Goal: Task Accomplishment & Management: Complete application form

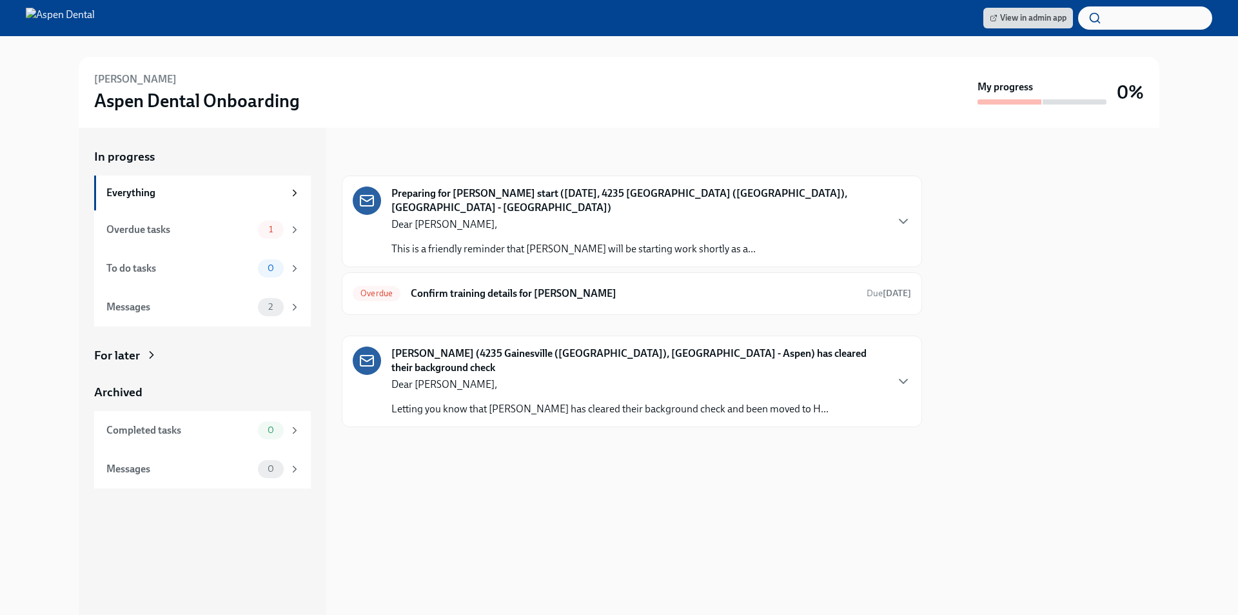
click at [250, 228] on div "Overdue tasks" at bounding box center [179, 230] width 146 height 14
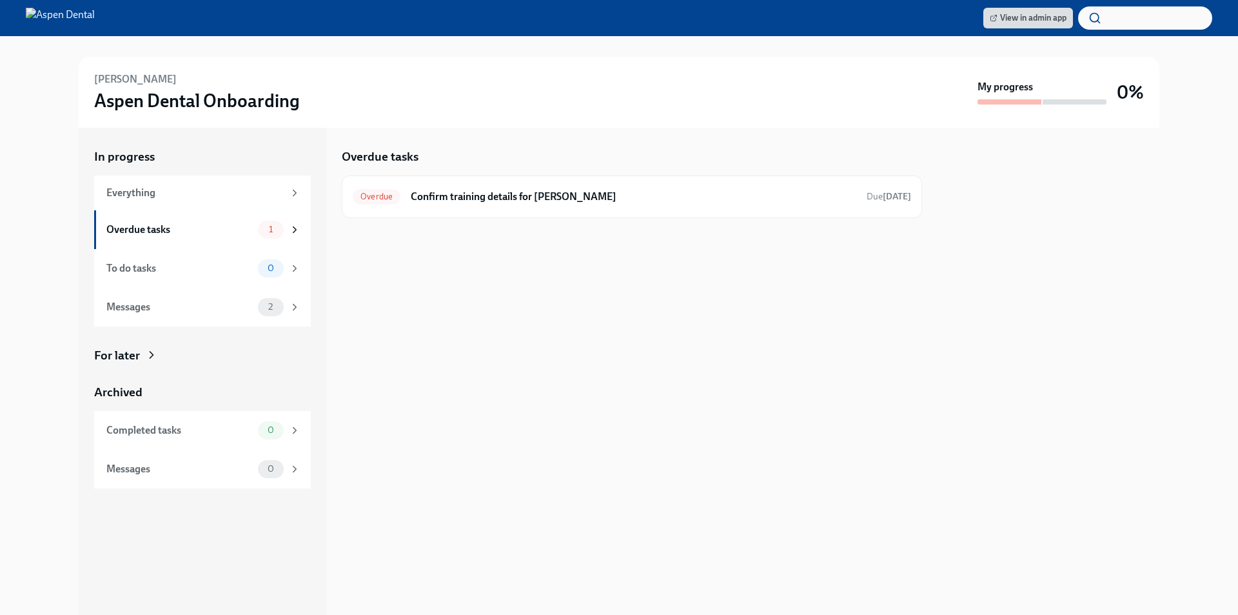
click at [385, 202] on div "Overdue" at bounding box center [377, 196] width 48 height 15
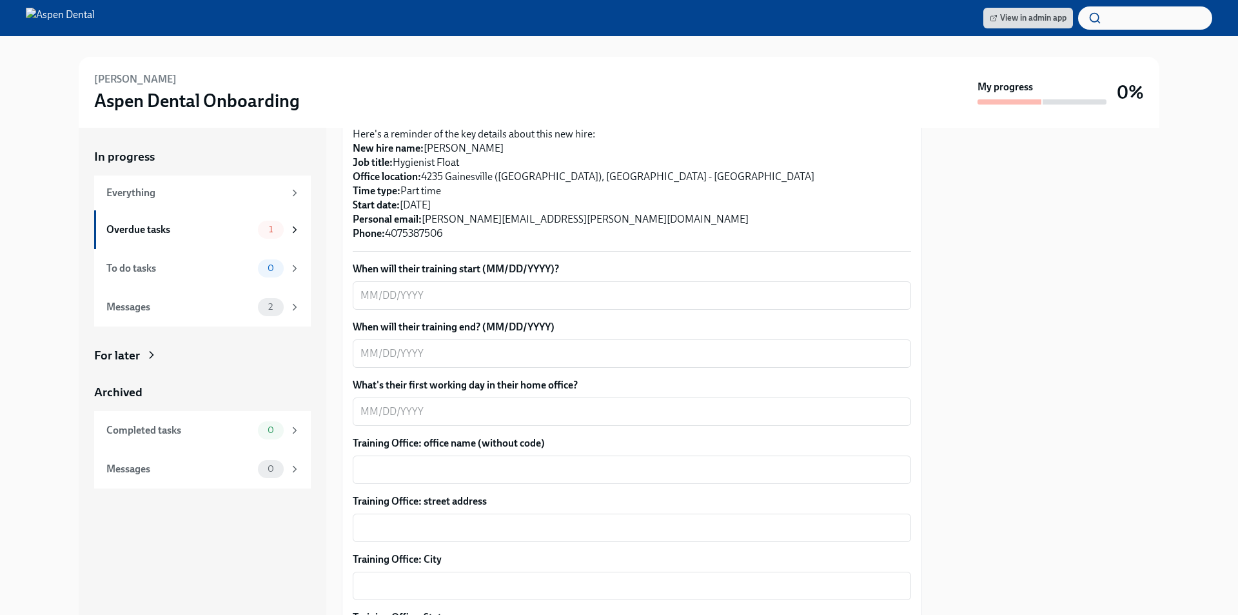
scroll to position [258, 0]
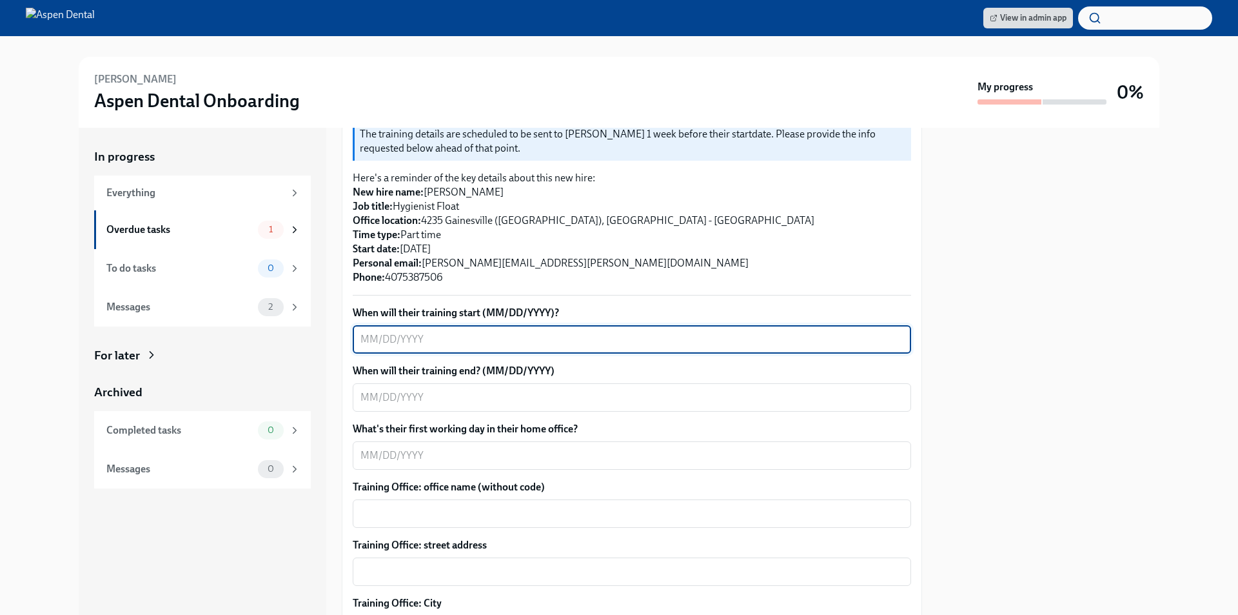
click at [424, 332] on textarea "When will their training start (MM/DD/YYYY)?" at bounding box center [632, 339] width 543 height 15
type textarea "[DATE]"
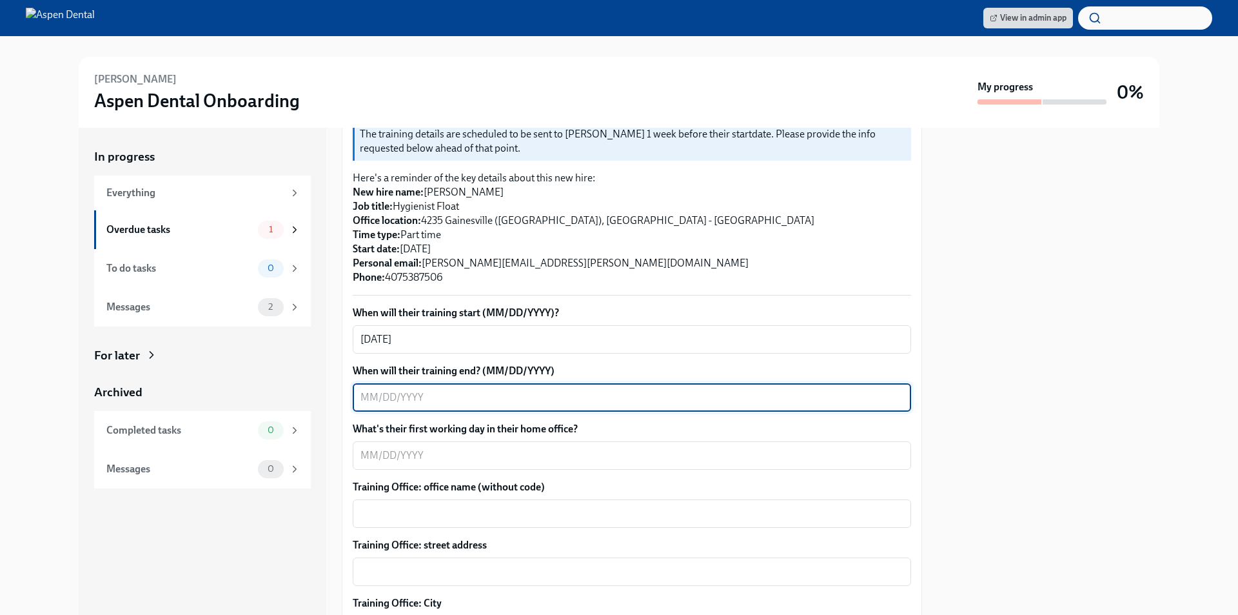
click at [469, 390] on textarea "When will their training end? (MM/DD/YYYY)" at bounding box center [632, 397] width 543 height 15
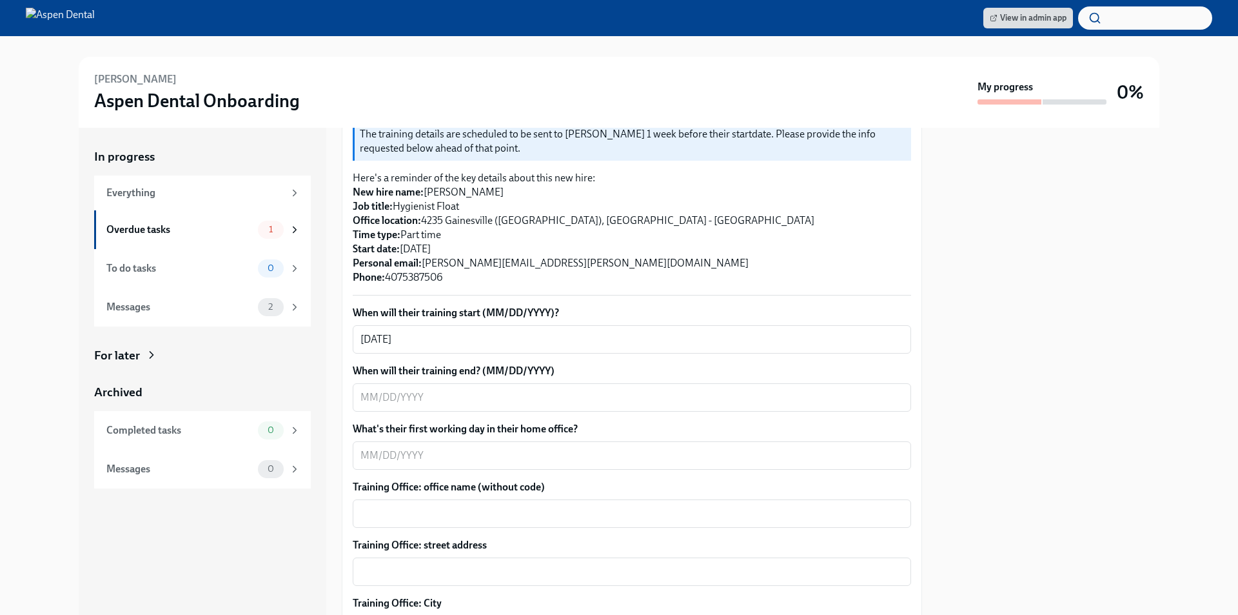
click at [428, 390] on textarea "When will their training end? (MM/DD/YYYY)" at bounding box center [632, 397] width 543 height 15
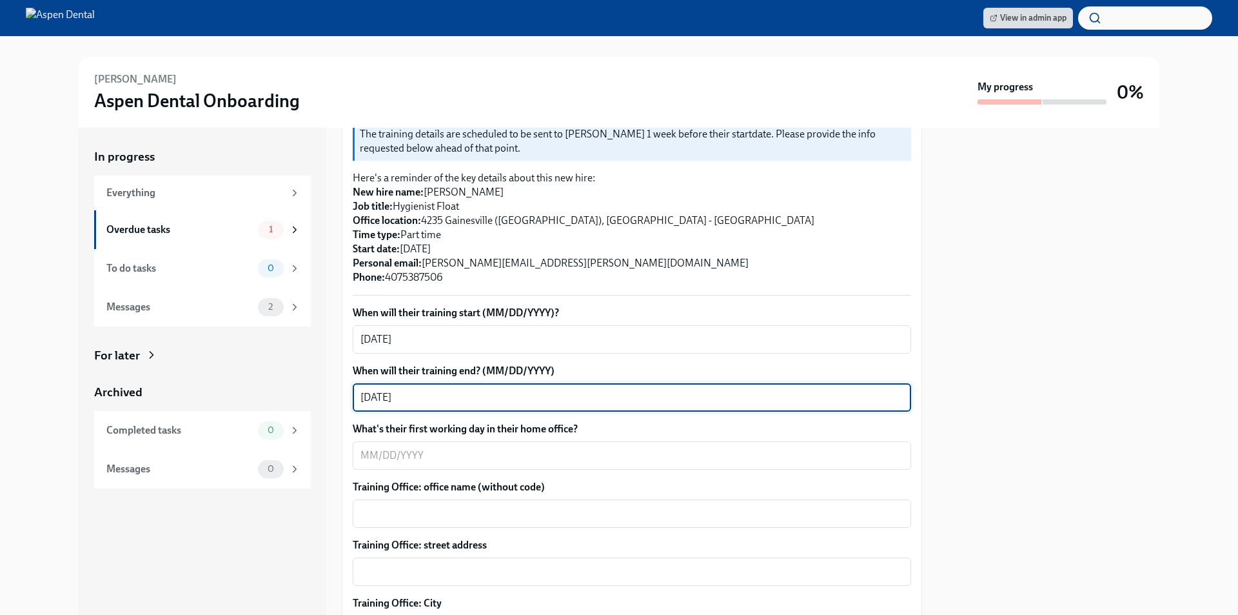
type textarea "[DATE]"
click at [421, 448] on textarea "What's their first working day in their home office?" at bounding box center [632, 455] width 543 height 15
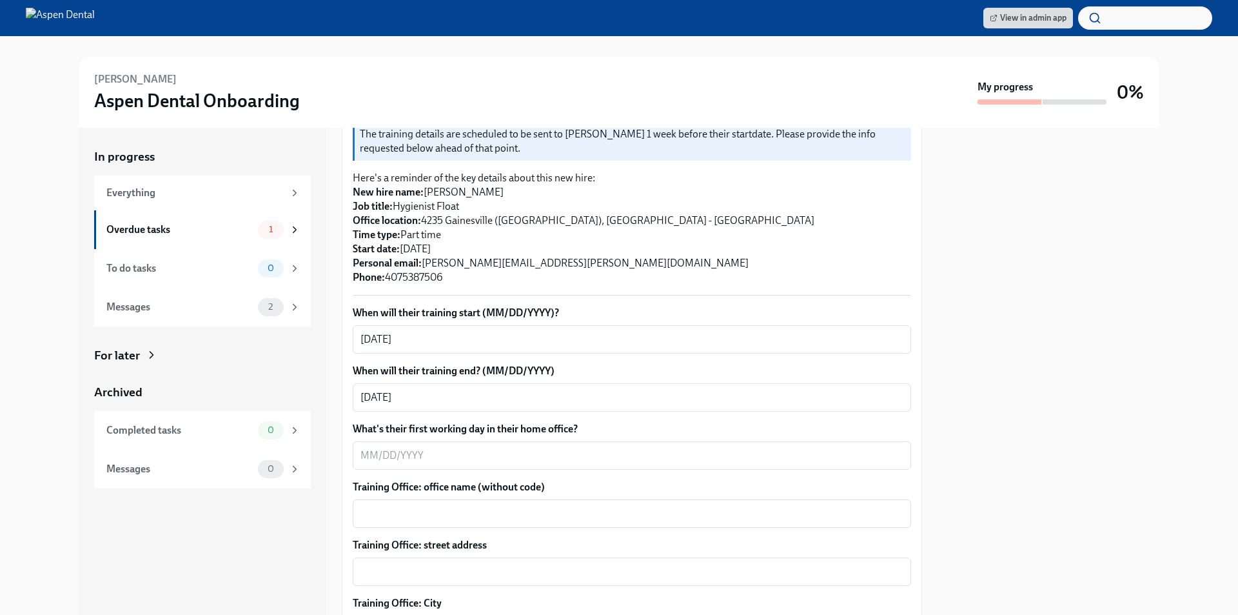
click at [413, 448] on textarea "What's their first working day in their home office?" at bounding box center [632, 455] width 543 height 15
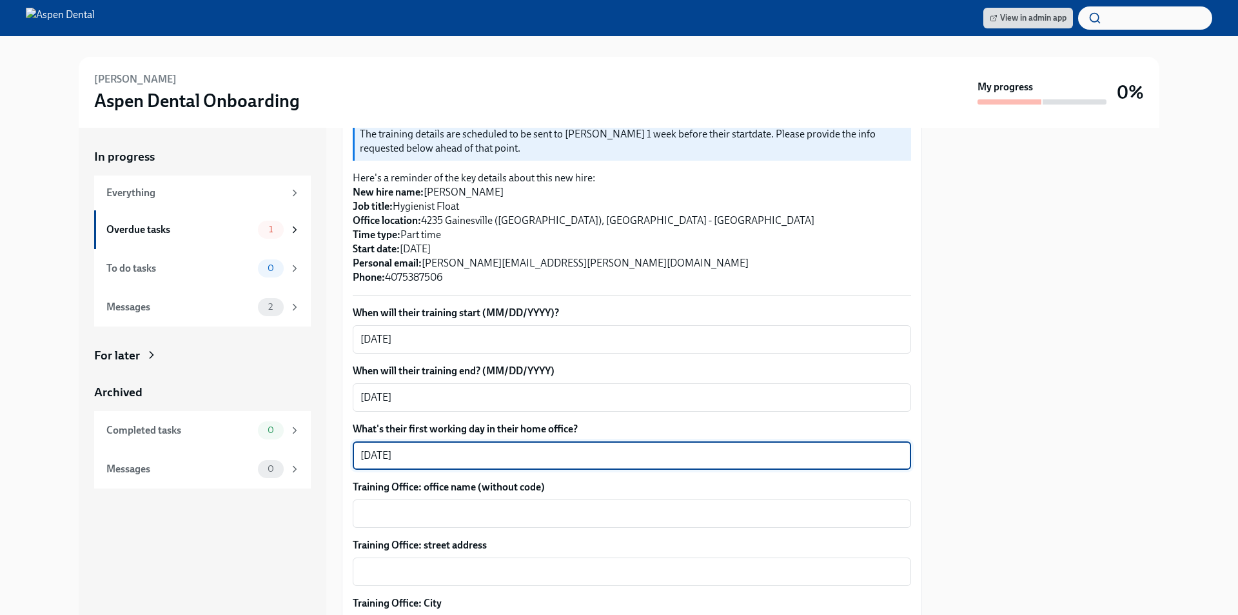
type textarea "[DATE]"
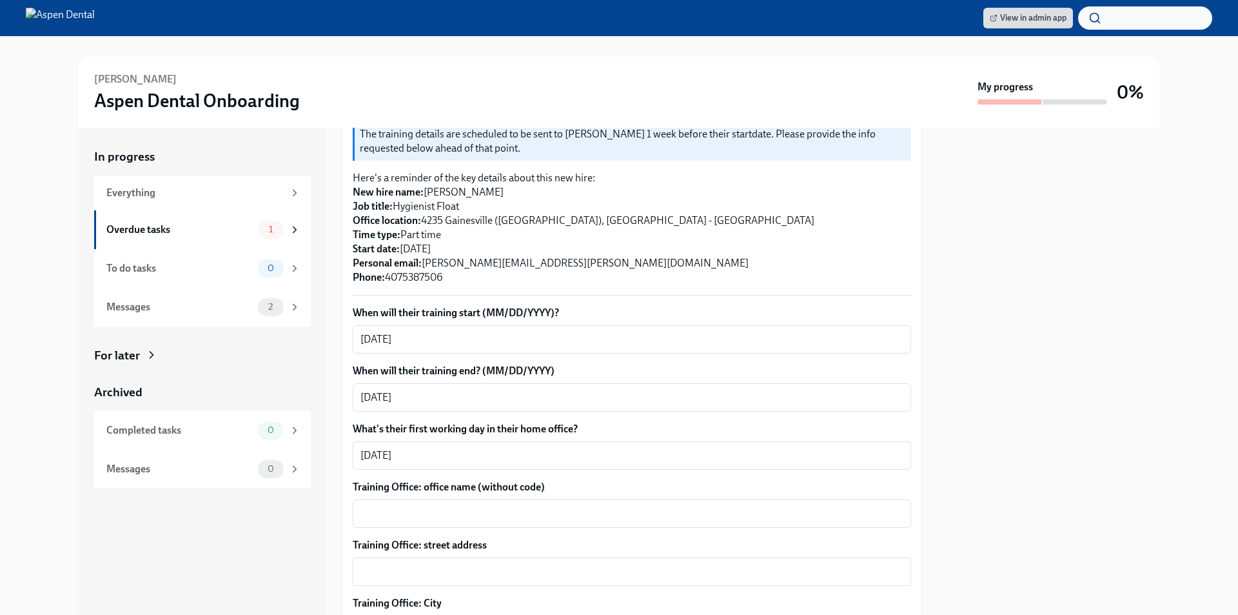
click at [433, 499] on div "x ​" at bounding box center [632, 513] width 559 height 28
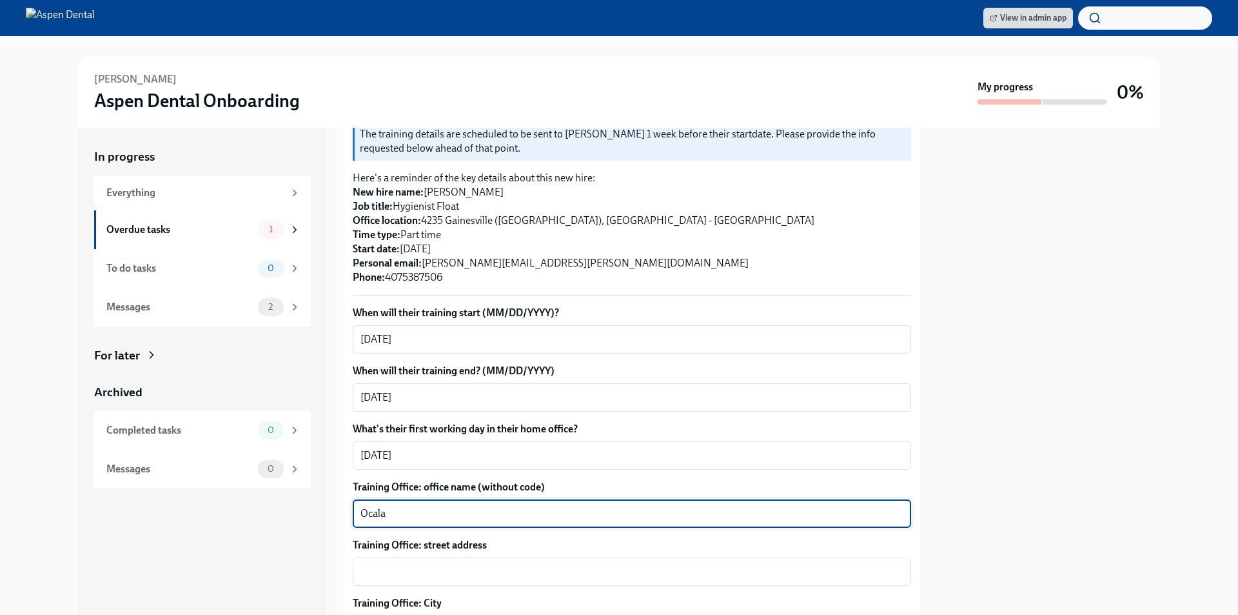
type textarea "Ocala"
click at [398, 564] on textarea "Training Office: street address" at bounding box center [632, 571] width 543 height 15
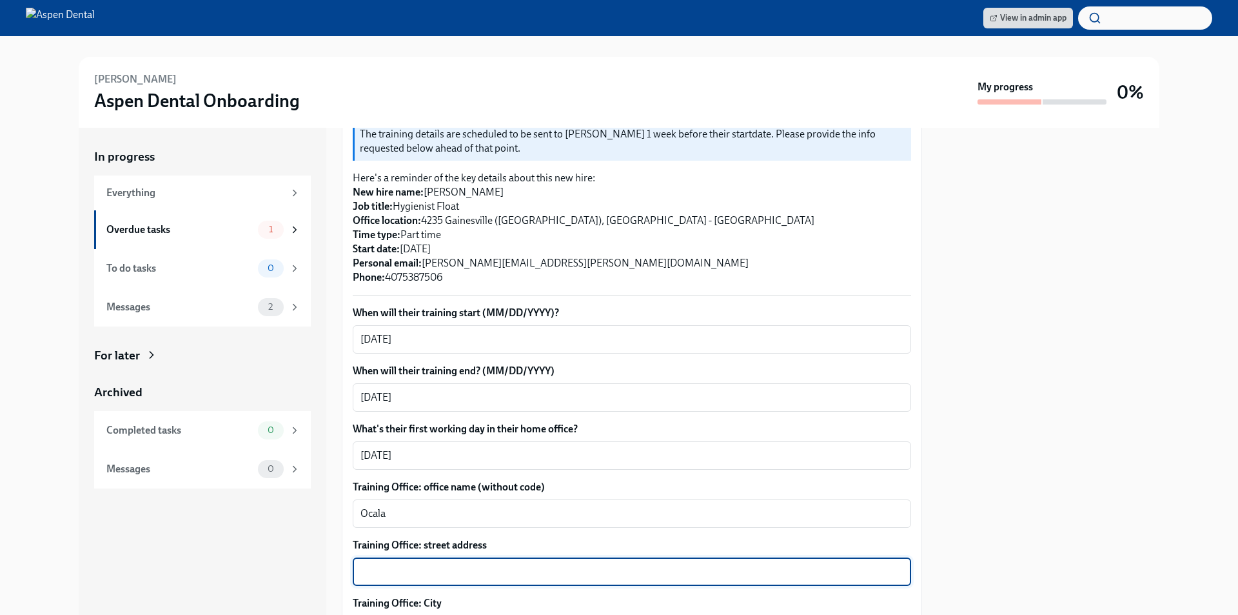
paste textarea "[STREET_ADDRESS],"
drag, startPoint x: 534, startPoint y: 559, endPoint x: 492, endPoint y: 551, distance: 43.4
click at [492, 564] on textarea "[STREET_ADDRESS]," at bounding box center [632, 571] width 543 height 15
click at [535, 564] on textarea "[STREET_ADDRESS]," at bounding box center [632, 571] width 543 height 15
drag, startPoint x: 538, startPoint y: 559, endPoint x: 490, endPoint y: 554, distance: 47.9
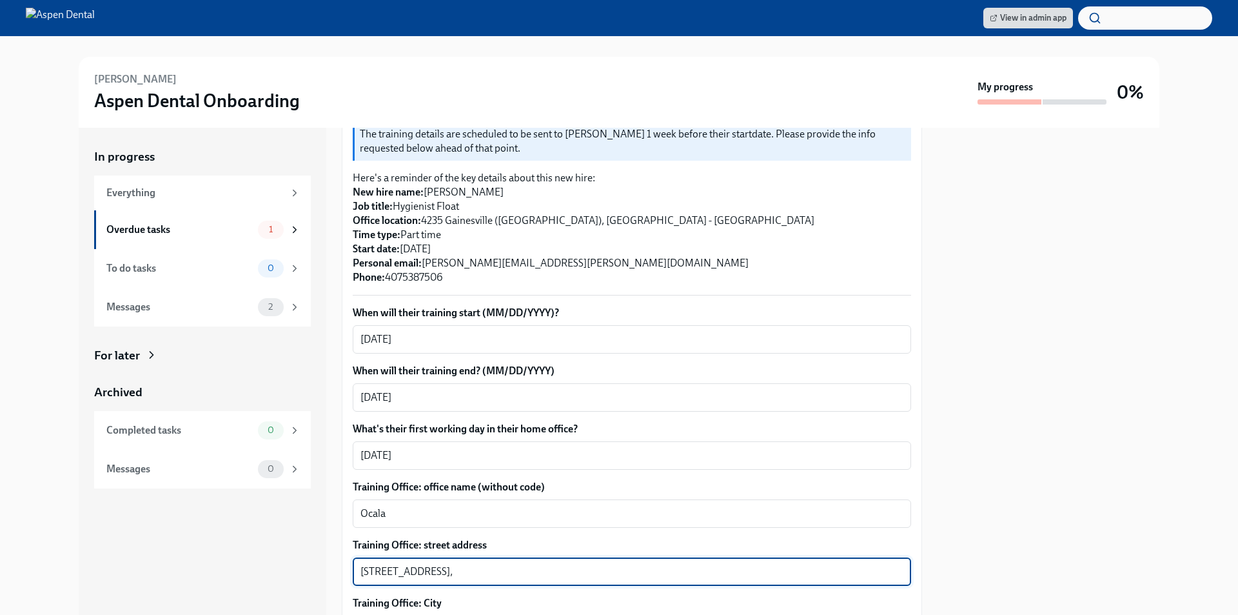
click at [490, 564] on textarea "[STREET_ADDRESS]," at bounding box center [632, 571] width 543 height 15
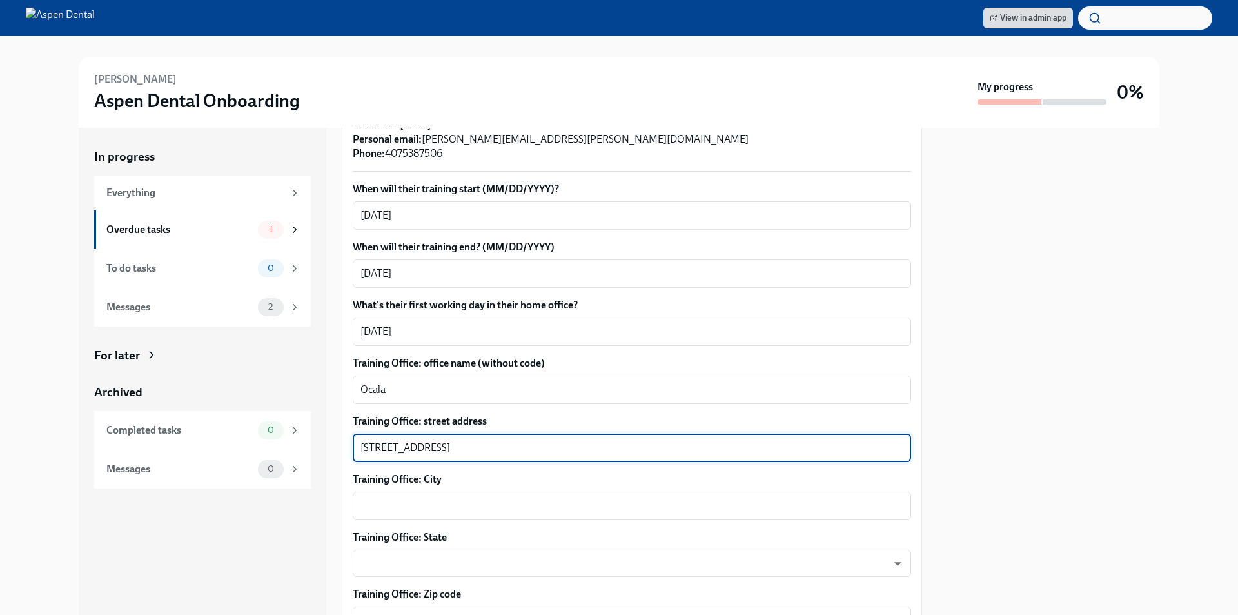
scroll to position [387, 0]
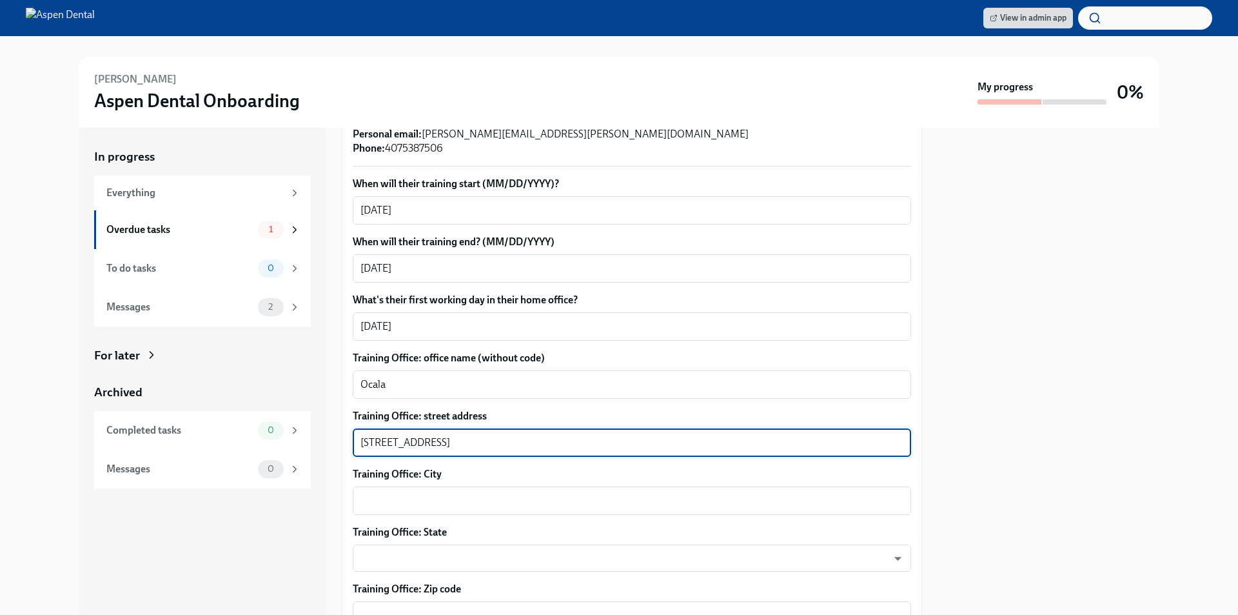
type textarea "[STREET_ADDRESS]"
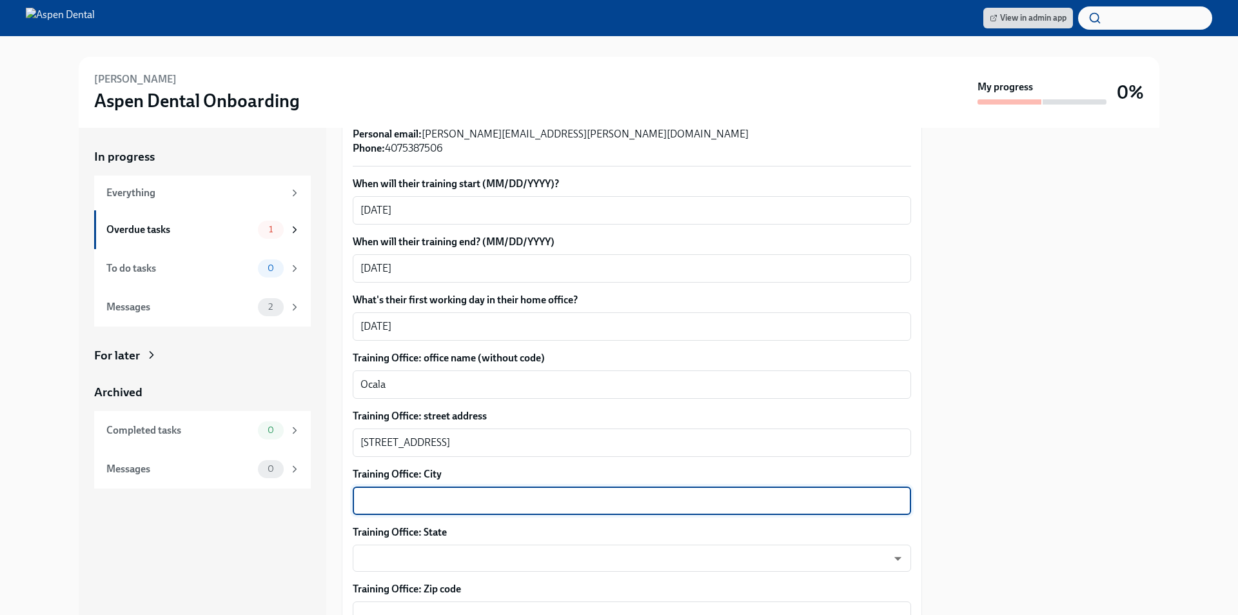
click at [408, 493] on textarea "Training Office: City" at bounding box center [632, 500] width 543 height 15
type textarea "Ocala"
click at [401, 550] on body "View in admin app [PERSON_NAME] Aspen Dental Onboarding My progress 0% In progr…" at bounding box center [619, 307] width 1238 height 615
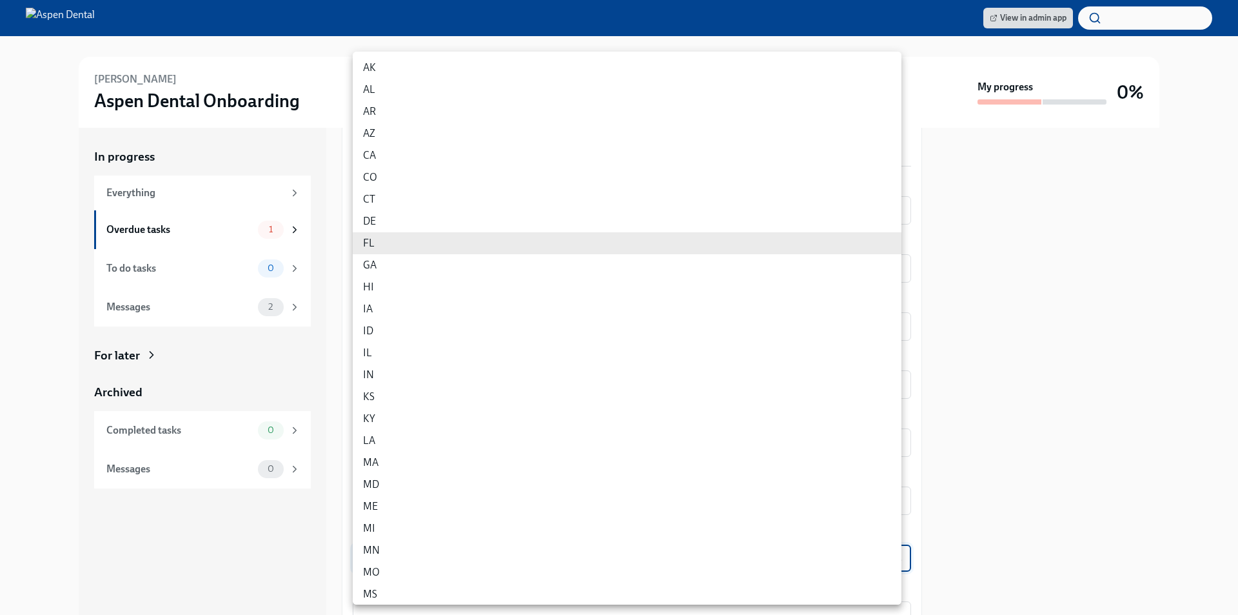
click at [377, 240] on li "FL" at bounding box center [627, 243] width 549 height 22
type input "p9EpWNeCF"
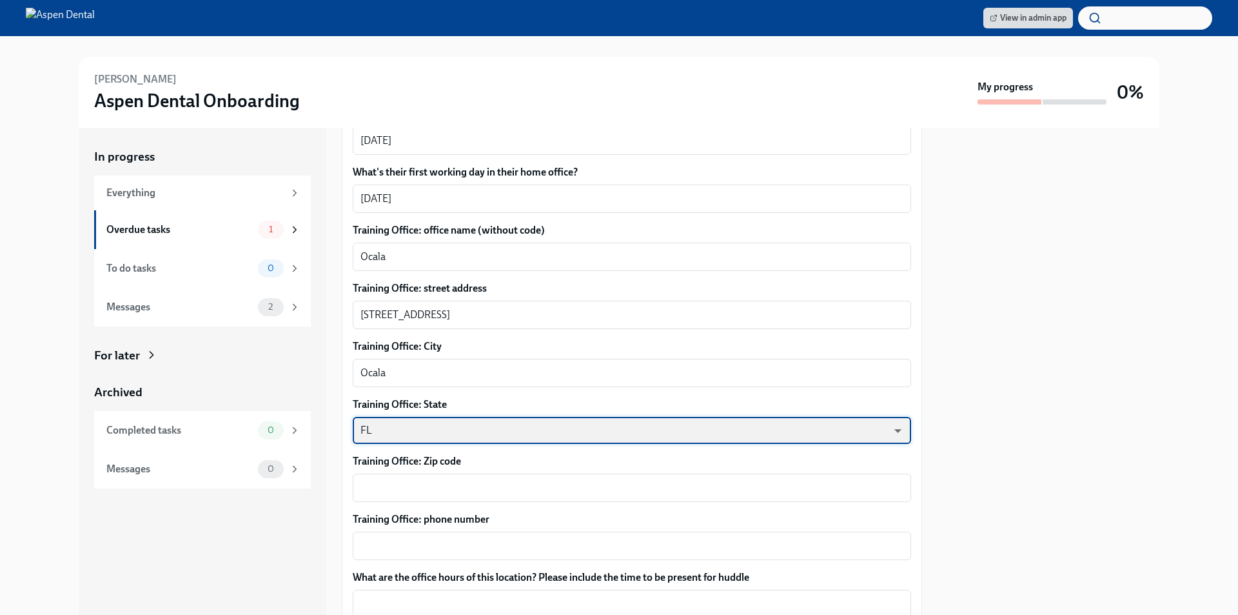
scroll to position [516, 0]
click at [426, 479] on textarea "Training Office: Zip code" at bounding box center [632, 486] width 543 height 15
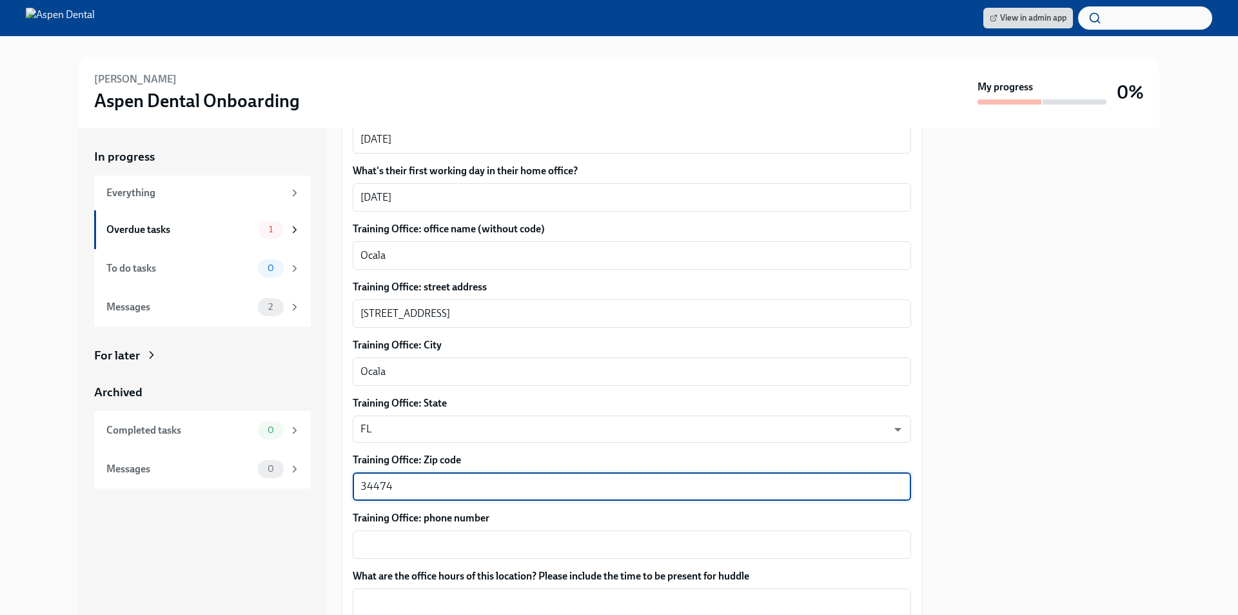
type textarea "34474"
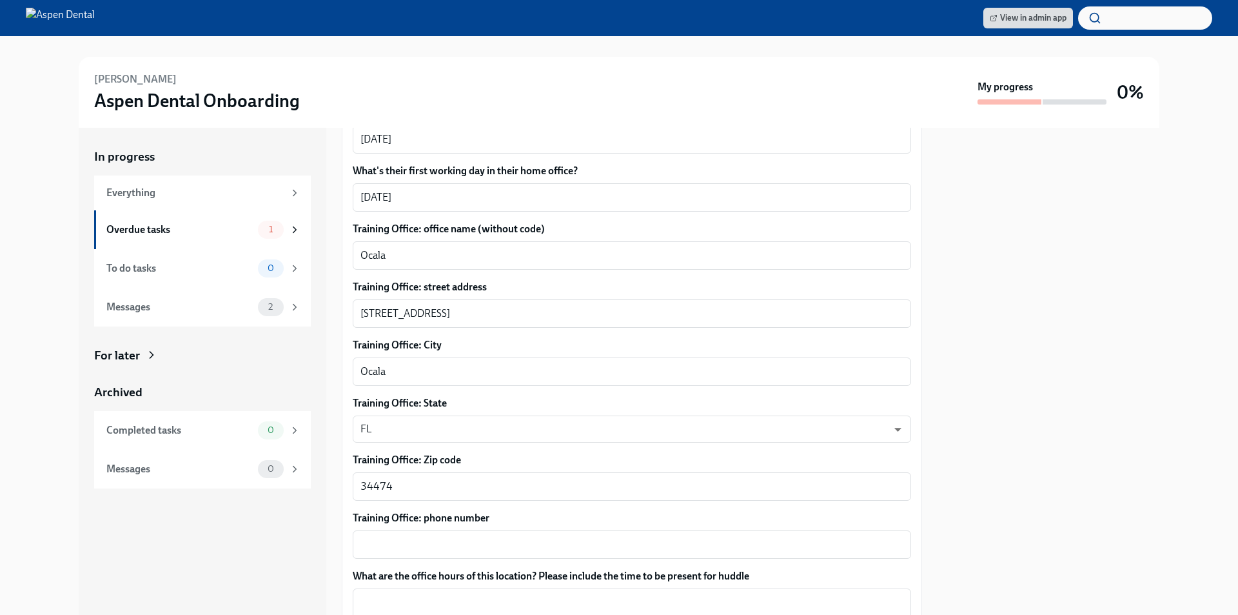
drag, startPoint x: 435, startPoint y: 512, endPoint x: 440, endPoint y: 539, distance: 26.8
drag, startPoint x: 440, startPoint y: 539, endPoint x: 393, endPoint y: 532, distance: 47.6
click at [393, 537] on textarea "Training Office: phone number" at bounding box center [632, 544] width 543 height 15
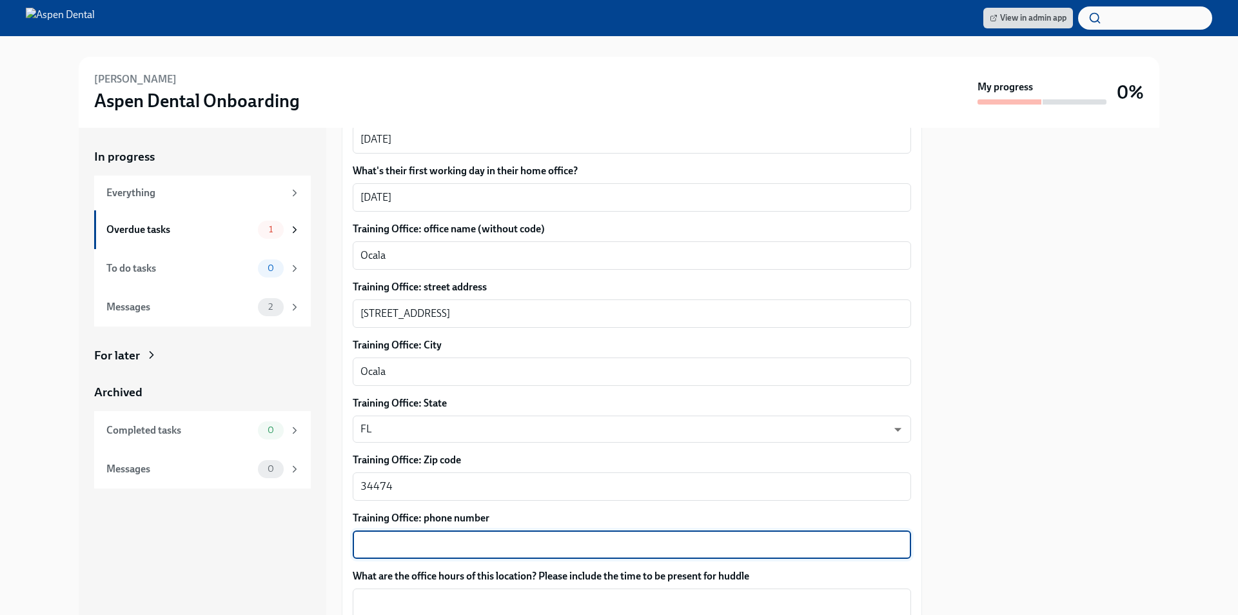
paste textarea "[PHONE_NUMBER]"
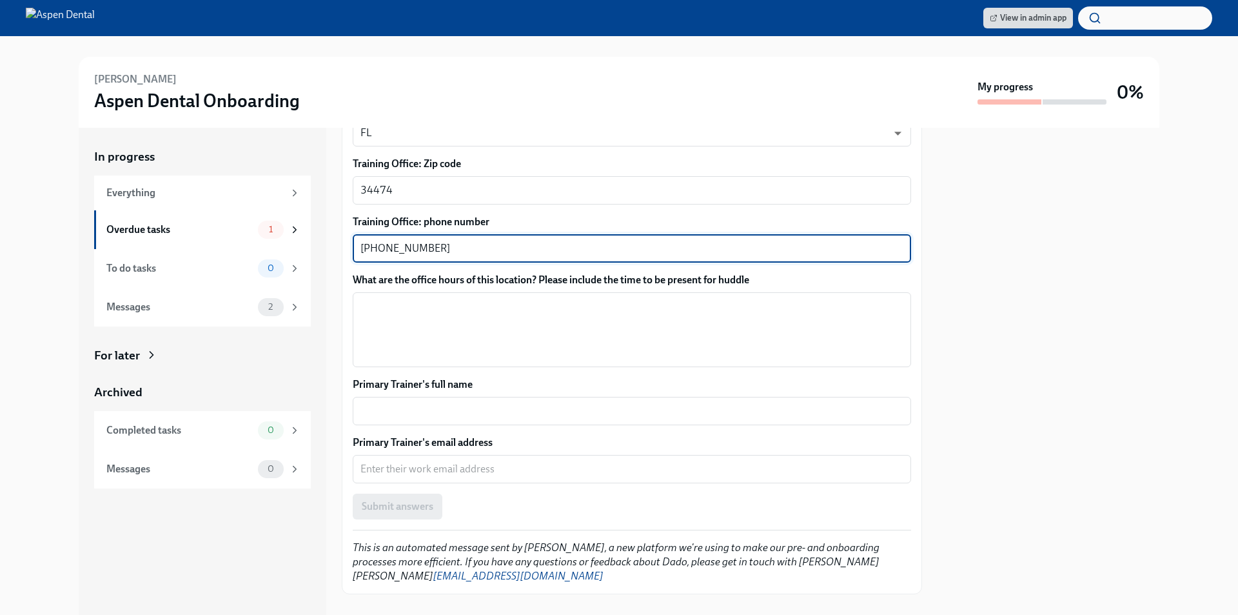
scroll to position [819, 0]
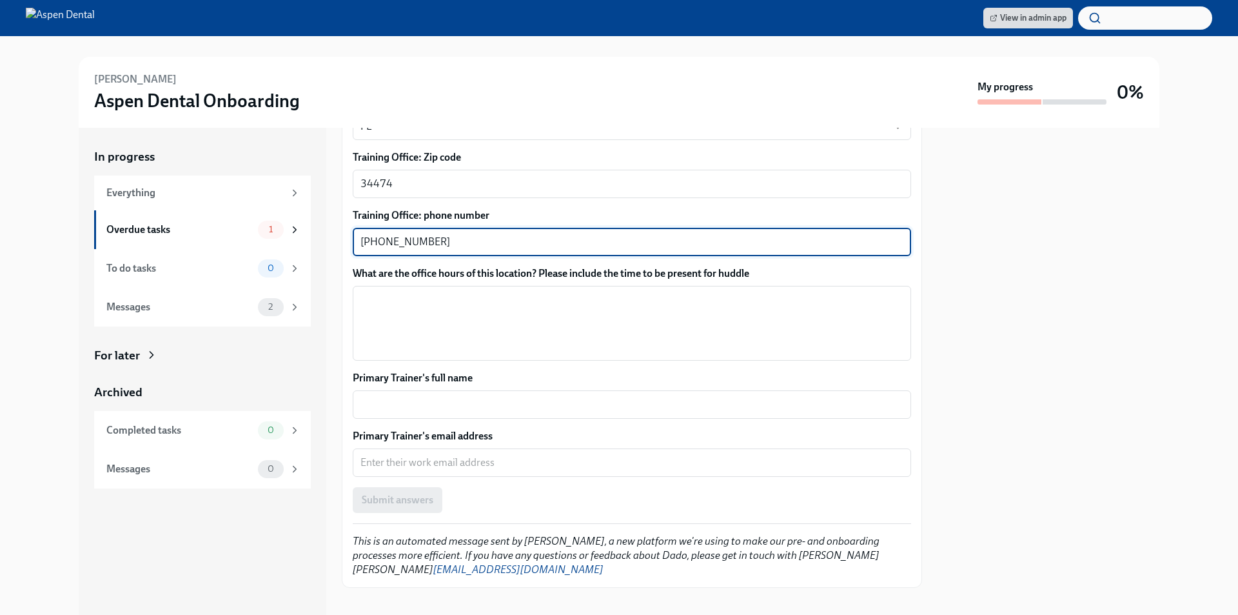
type textarea "[PHONE_NUMBER]"
click at [420, 297] on textarea "What are the office hours of this location? Please include the time to be prese…" at bounding box center [632, 323] width 543 height 62
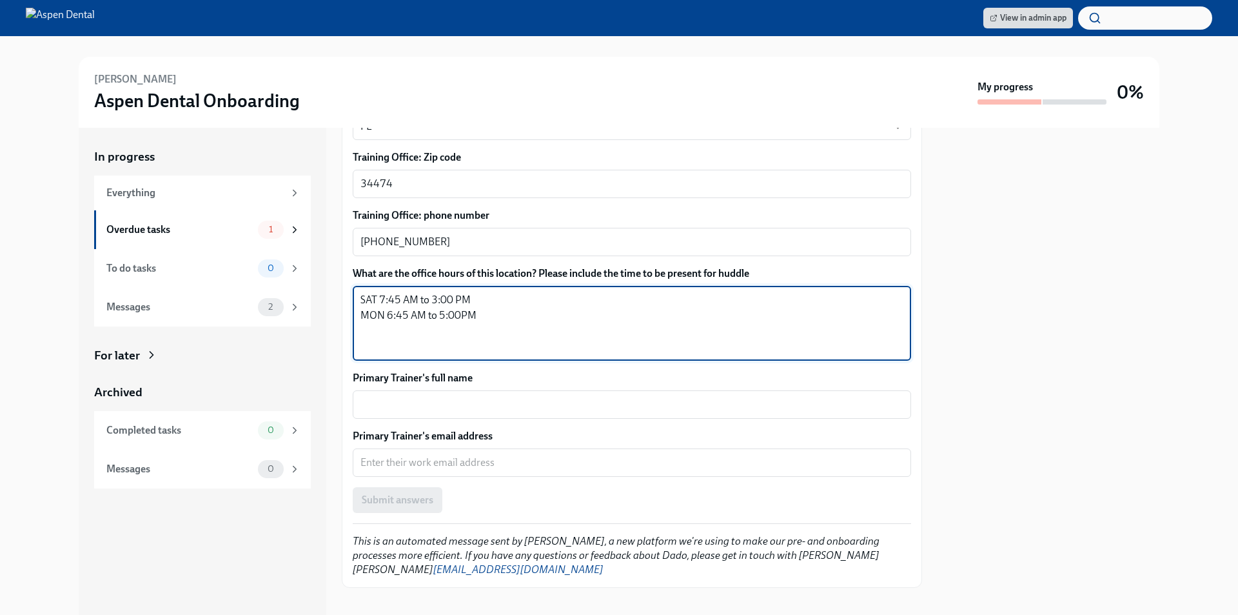
type textarea "SAT 7:45 AM to 3:00 PM MON 6:45 AM to 5:00PM"
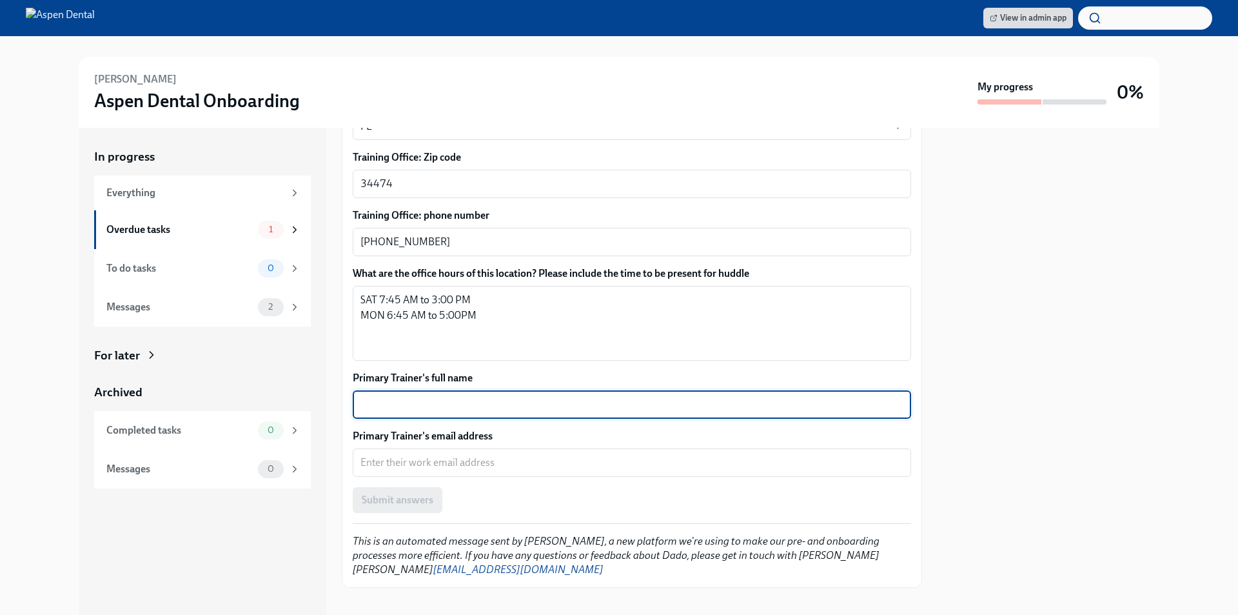
click at [446, 397] on textarea "Primary Trainer's full name" at bounding box center [632, 404] width 543 height 15
click at [425, 455] on textarea "Primary Trainer's email address" at bounding box center [632, 462] width 543 height 15
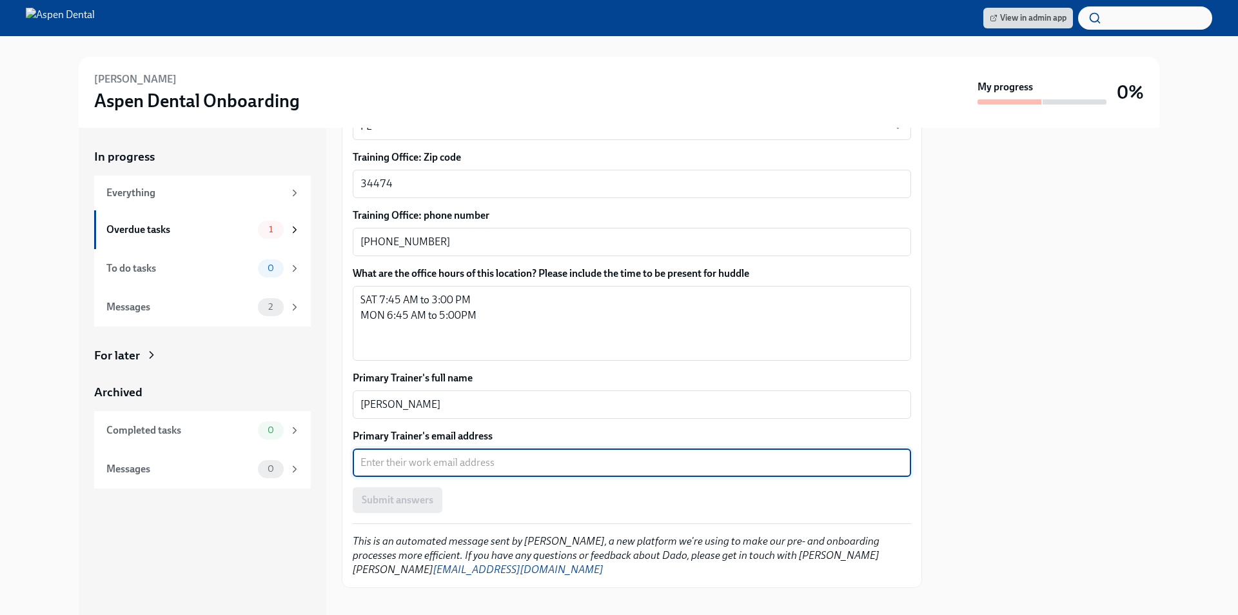
click at [384, 397] on textarea "[PERSON_NAME]" at bounding box center [632, 404] width 543 height 15
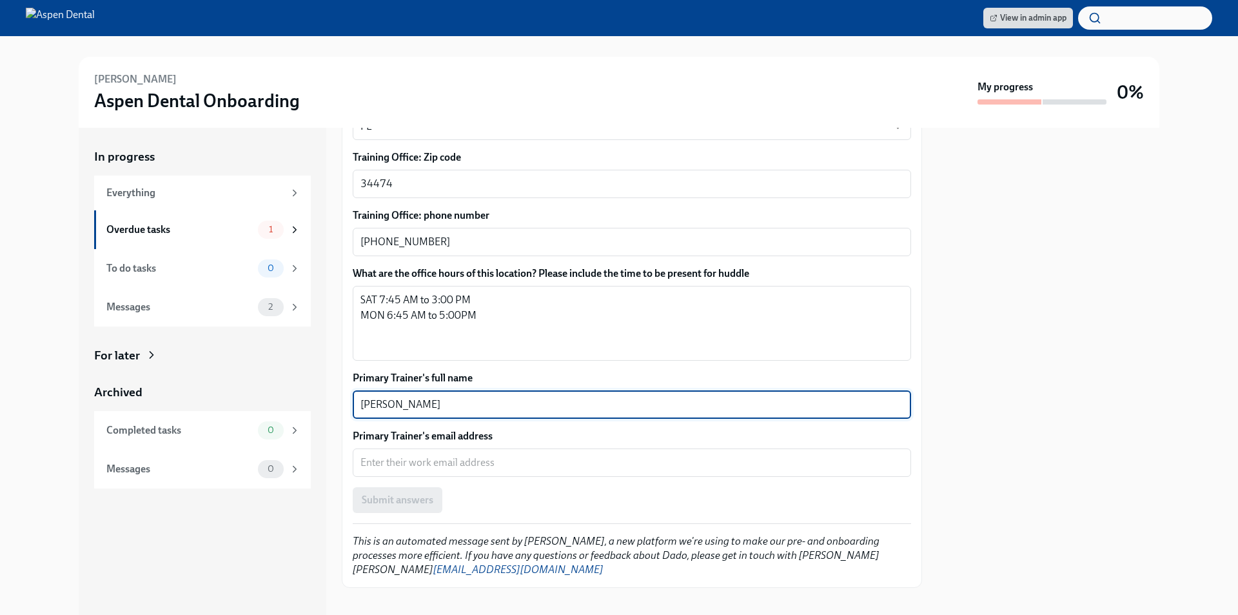
type textarea "[PERSON_NAME]"
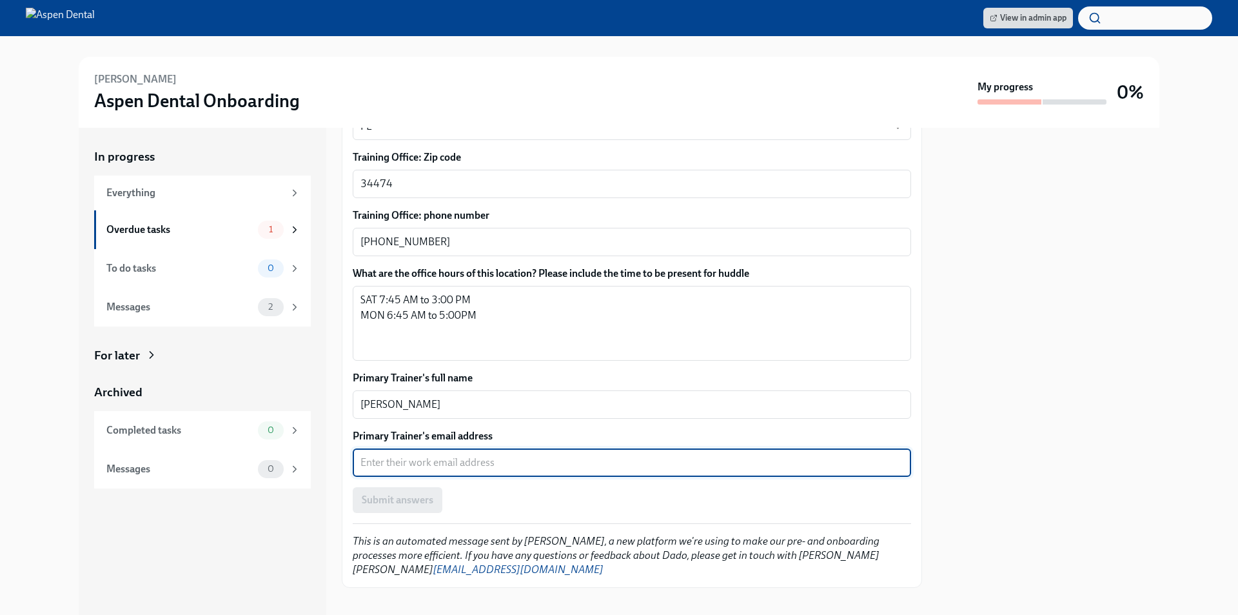
paste textarea "[PHONE_NUMBER]"
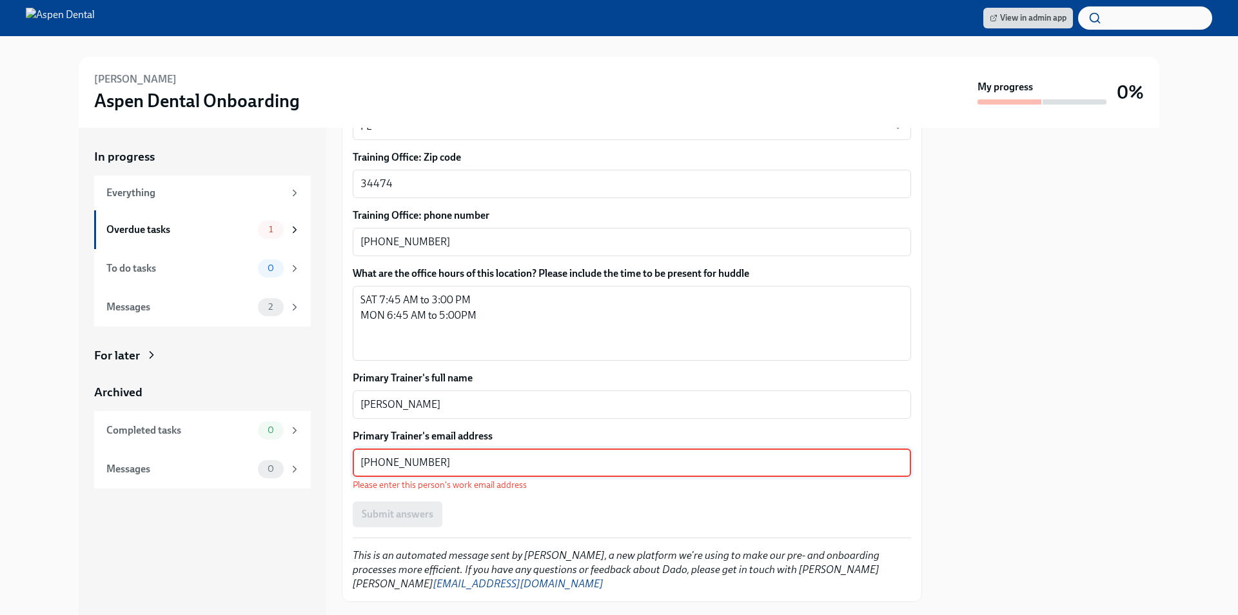
type textarea "[PHONE_NUMBER]"
click at [506, 479] on p "Please enter this person's work email address" at bounding box center [632, 485] width 559 height 12
click at [502, 501] on div "Submit answers" at bounding box center [632, 514] width 559 height 26
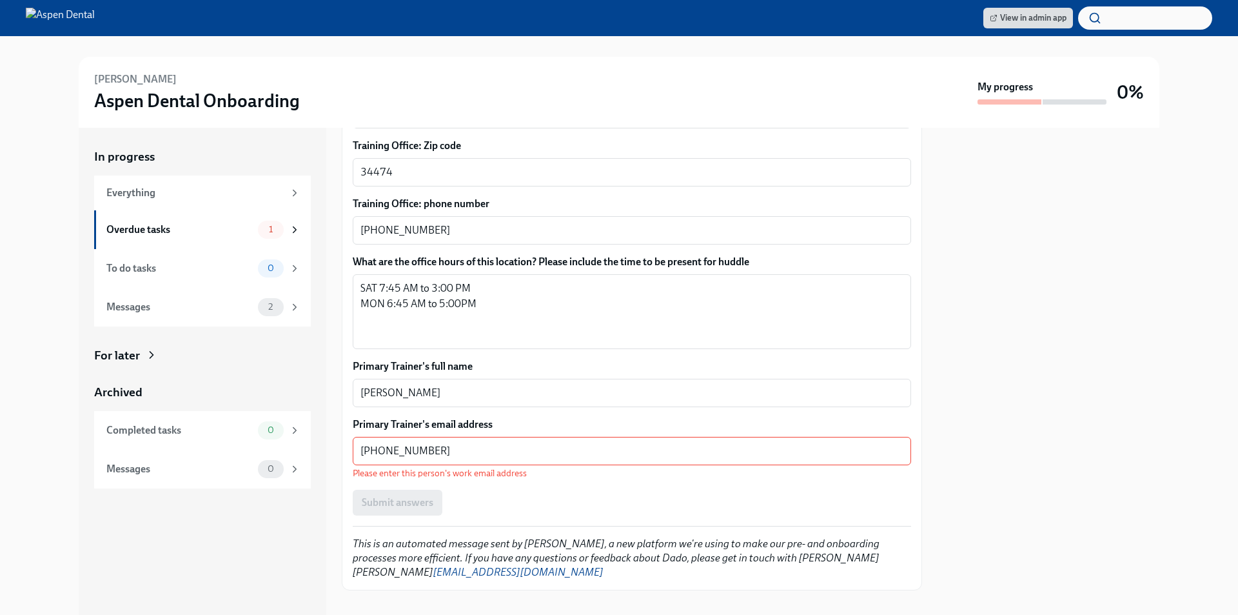
scroll to position [833, 0]
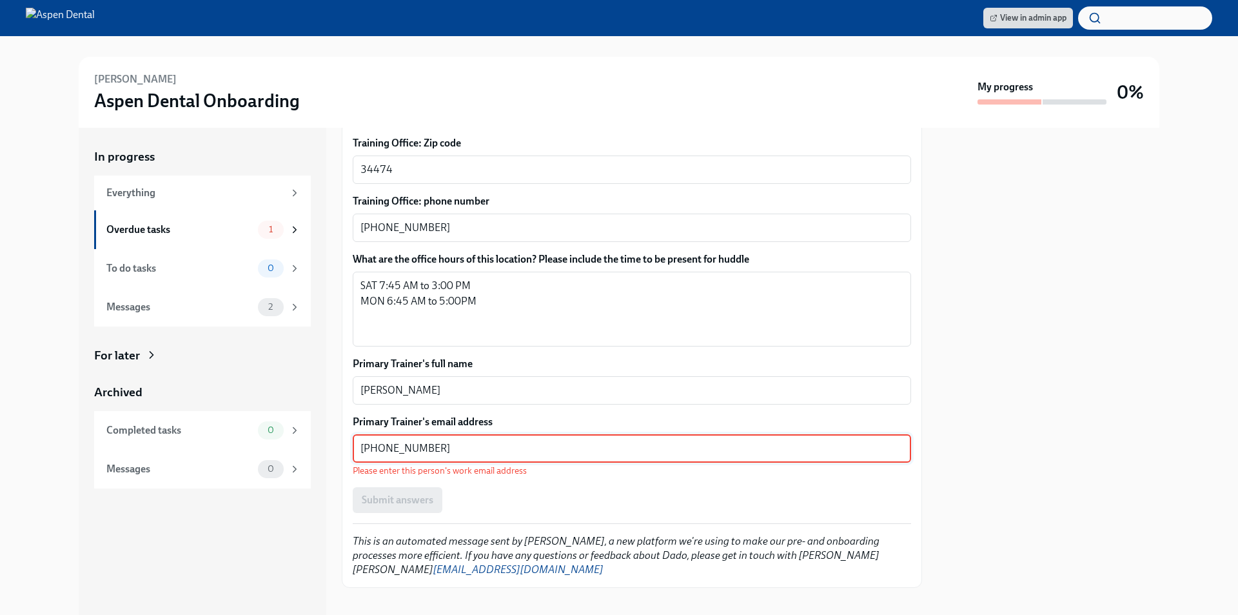
click at [490, 441] on textarea "[PHONE_NUMBER]" at bounding box center [632, 448] width 543 height 15
drag, startPoint x: 466, startPoint y: 438, endPoint x: 330, endPoint y: 433, distance: 136.2
click at [330, 433] on div "In progress Everything Overdue tasks 1 To do tasks 0 Messages 2 For later Archi…" at bounding box center [619, 371] width 1081 height 487
paste textarea "[PERSON_NAME][EMAIL_ADDRESS][PERSON_NAME][DOMAIN_NAME]"
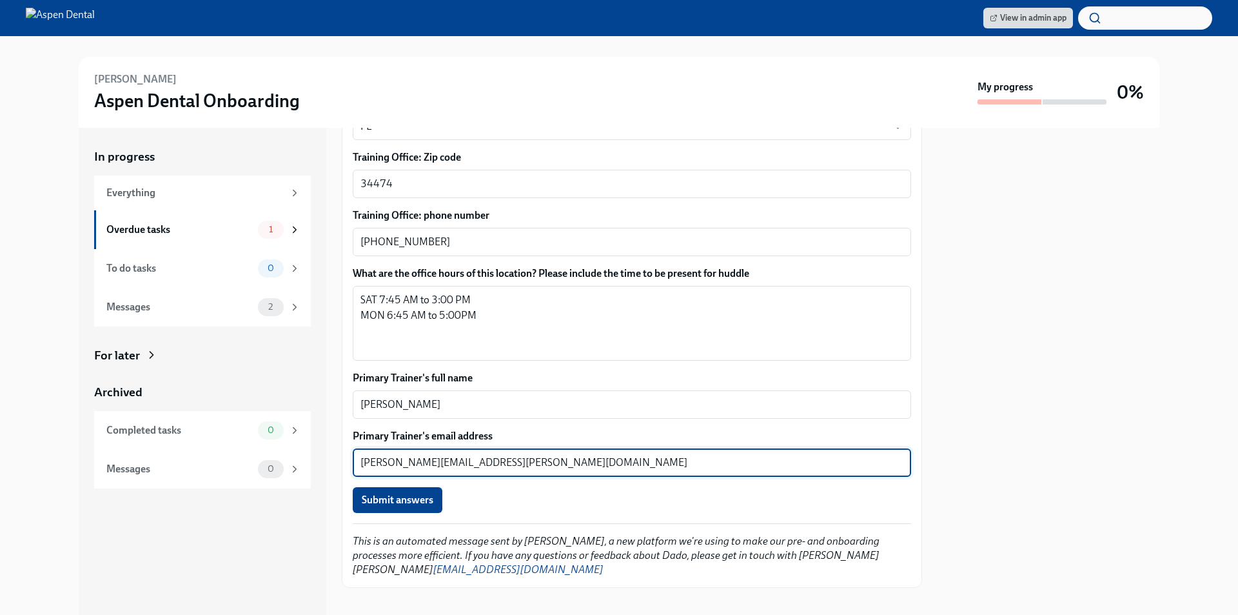
type textarea "[PERSON_NAME][EMAIL_ADDRESS][PERSON_NAME][DOMAIN_NAME]"
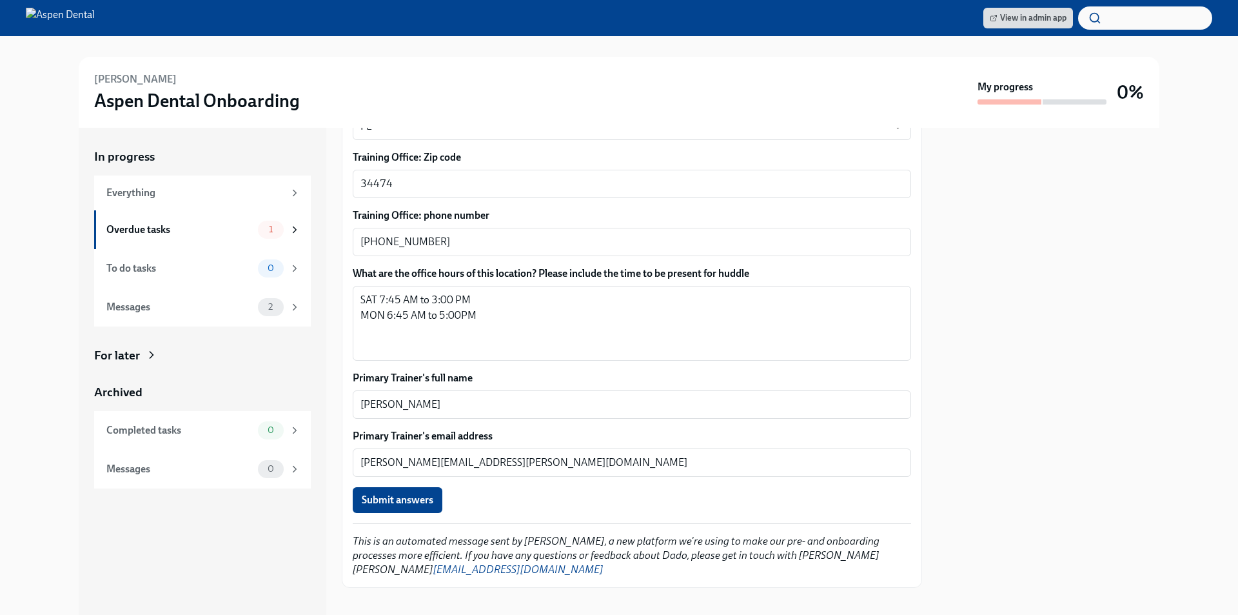
click at [532, 495] on div "Submit answers" at bounding box center [632, 500] width 559 height 26
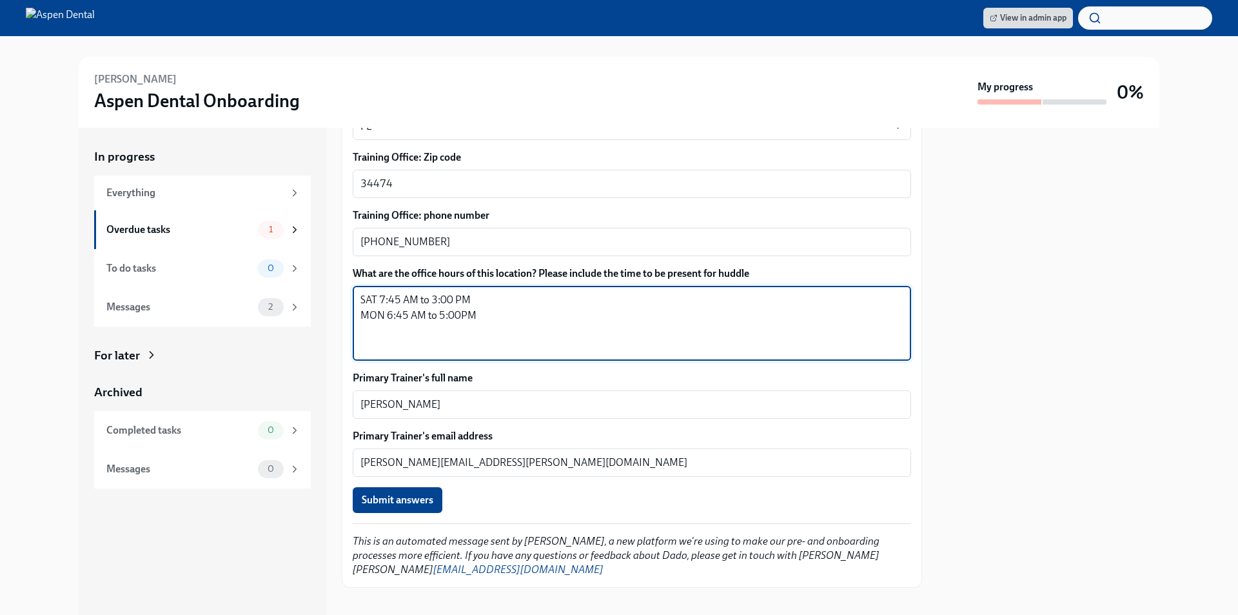
click at [375, 292] on textarea "SAT 7:45 AM to 3:00 PM MON 6:45 AM to 5:00PM" at bounding box center [632, 323] width 543 height 62
click at [386, 301] on textarea "[DATE] 7:45 AM to 3:00 PM MON 6:45 AM to 5:00PM" at bounding box center [632, 323] width 543 height 62
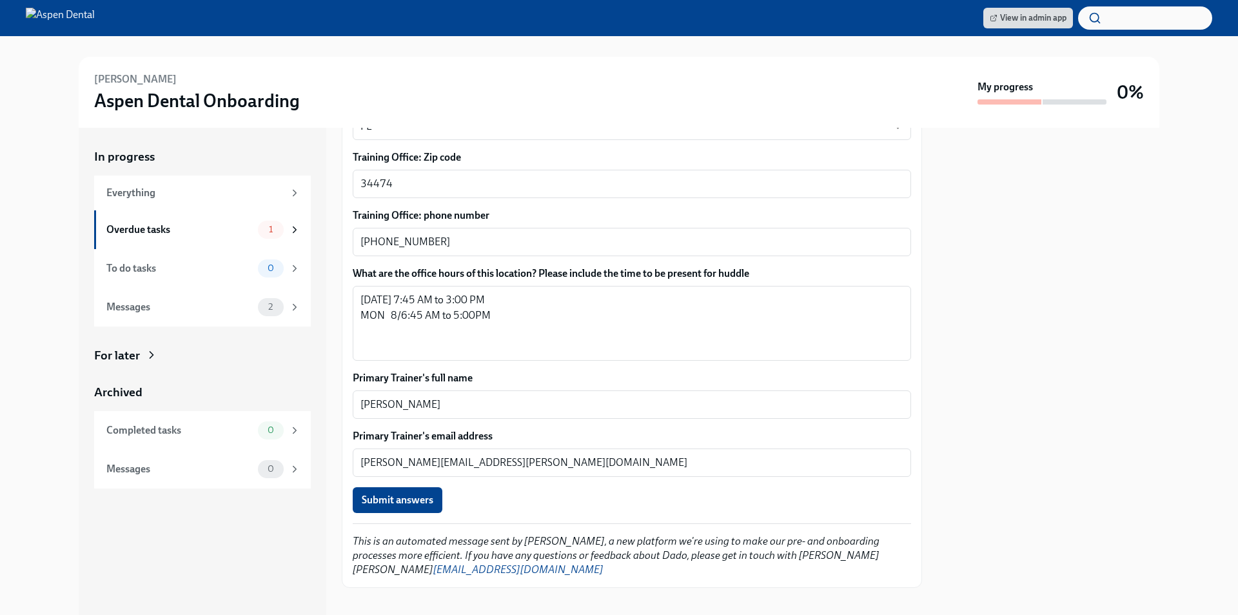
click at [399, 303] on textarea "[DATE] 7:45 AM to 3:00 PM MON 8/6:45 AM to 5:00PM" at bounding box center [632, 323] width 543 height 62
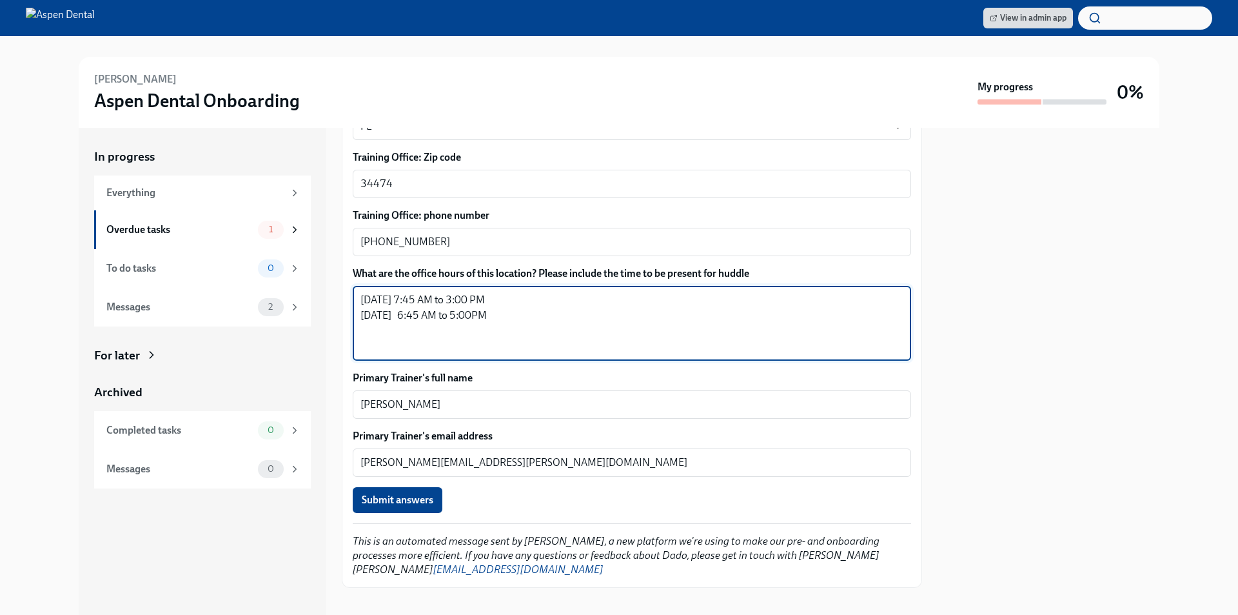
click at [402, 292] on textarea "[DATE] 7:45 AM to 3:00 PM [DATE] 6:45 AM to 5:00PM" at bounding box center [632, 323] width 543 height 62
click at [570, 304] on textarea "[DATE] 7:45 AM to 3:00 PM [DATE] 6:45 AM to 5:00PM" at bounding box center [632, 323] width 543 height 62
type textarea "[DATE] 7:45 AM to 3:00 PM [DATE] 6:45 AM to 5:00PM"
click at [384, 493] on span "Submit answers" at bounding box center [398, 499] width 72 height 13
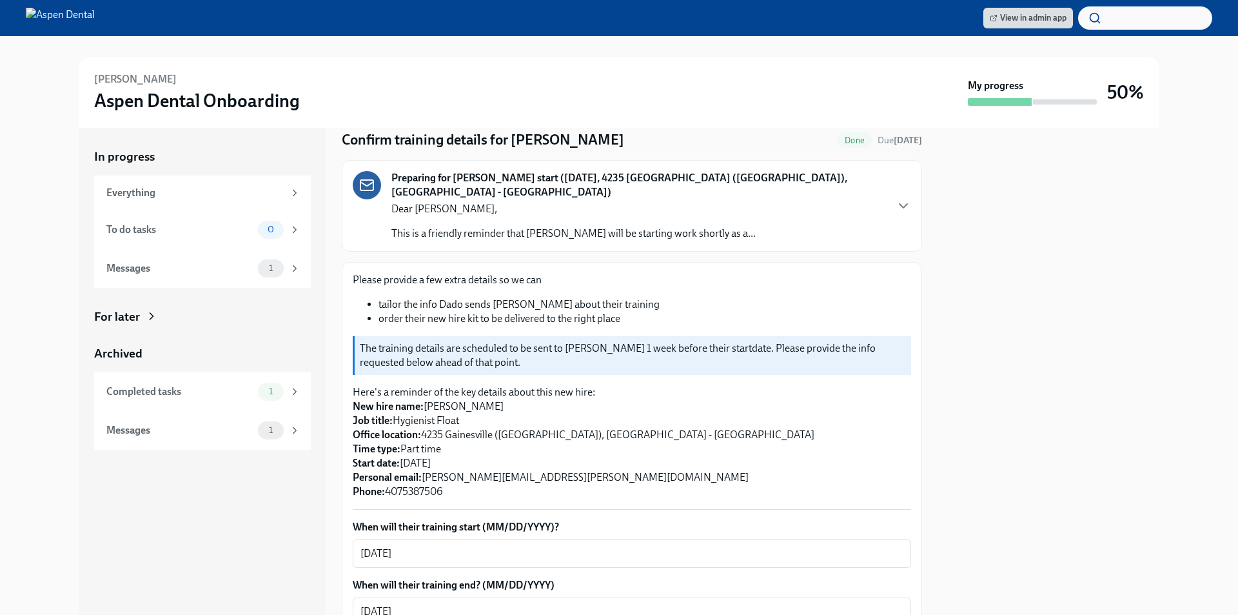
scroll to position [0, 0]
